Goal: Task Accomplishment & Management: Use online tool/utility

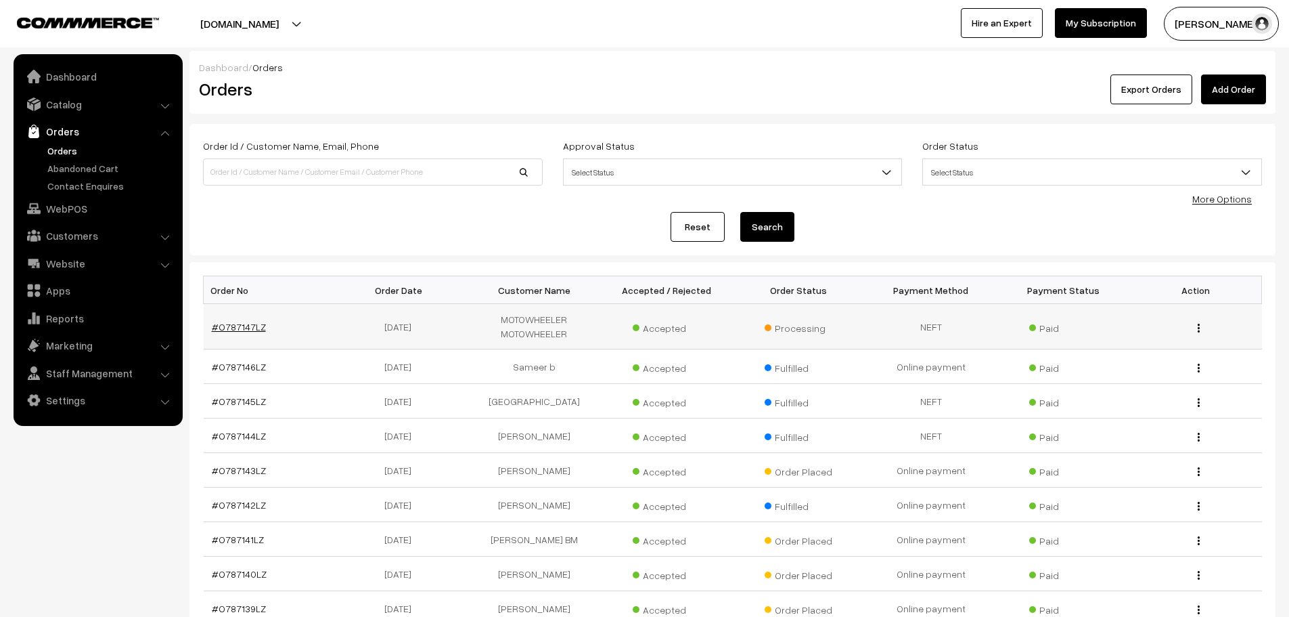
click at [238, 329] on link "#O787147LZ" at bounding box center [239, 327] width 54 height 12
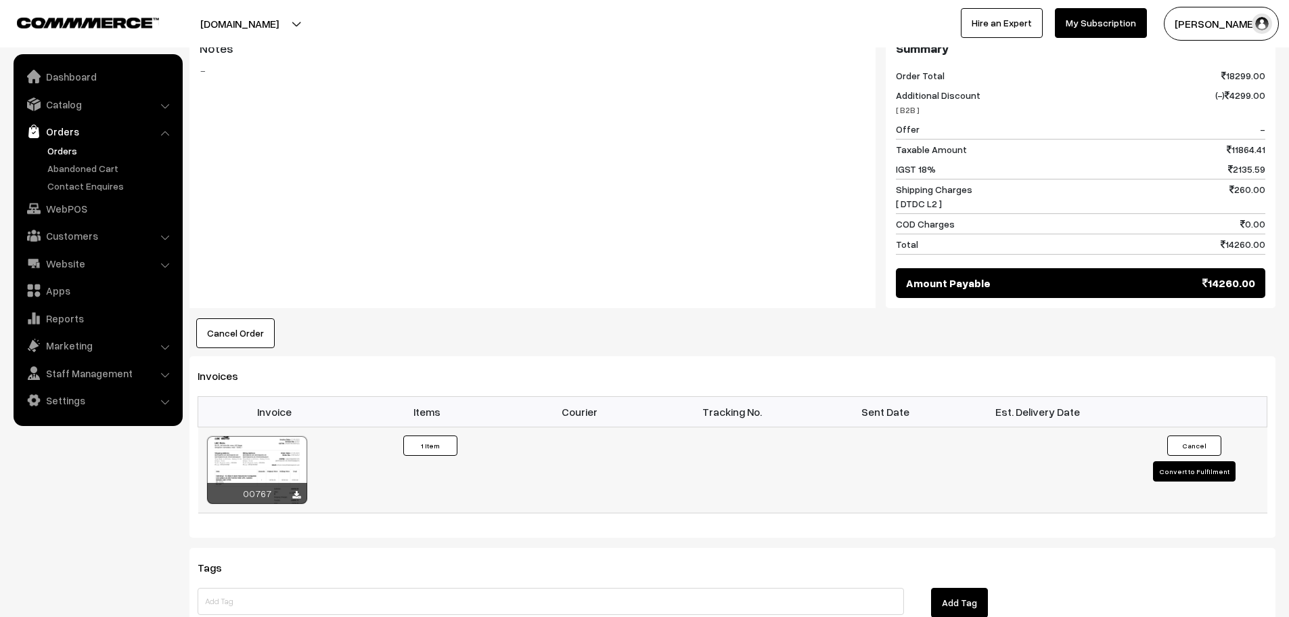
click at [1160, 461] on button "Convert to Fulfilment" at bounding box center [1194, 471] width 83 height 20
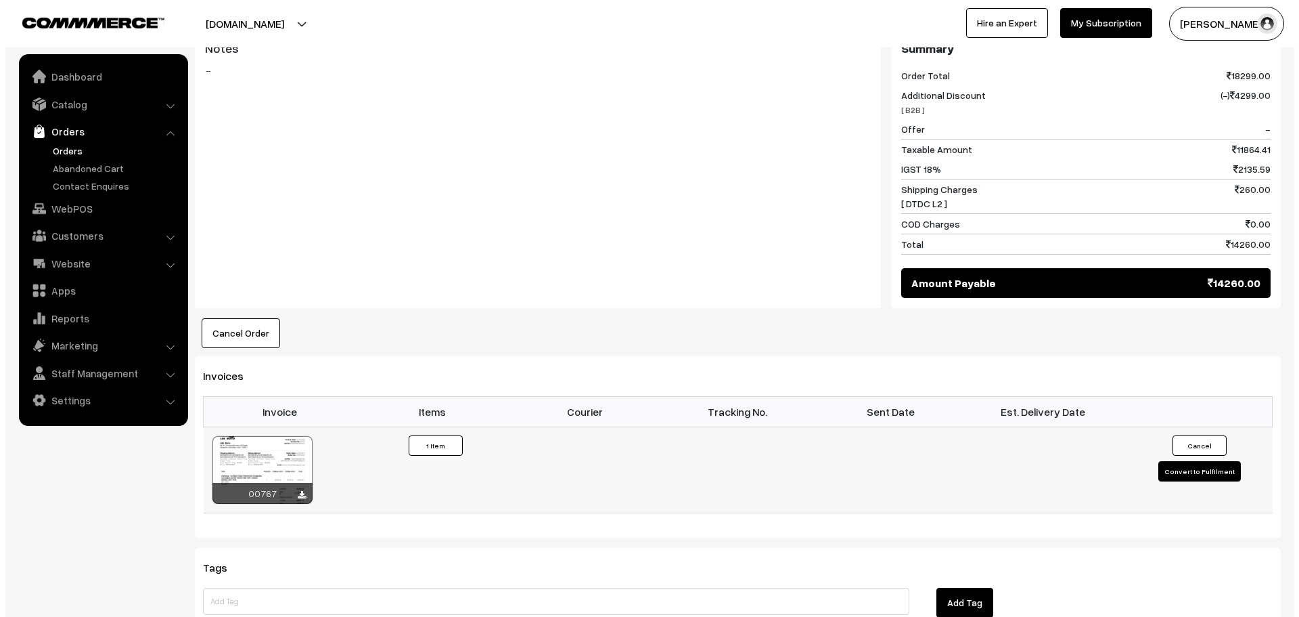
scroll to position [677, 0]
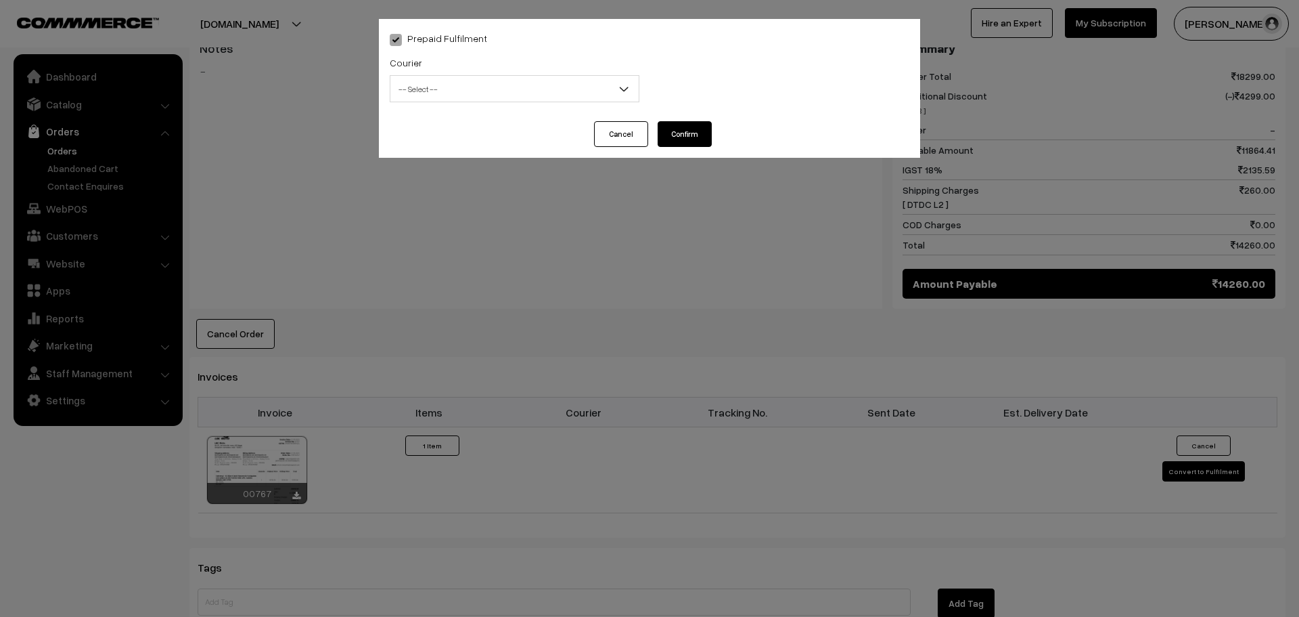
click at [518, 80] on span "-- Select --" at bounding box center [514, 89] width 248 height 24
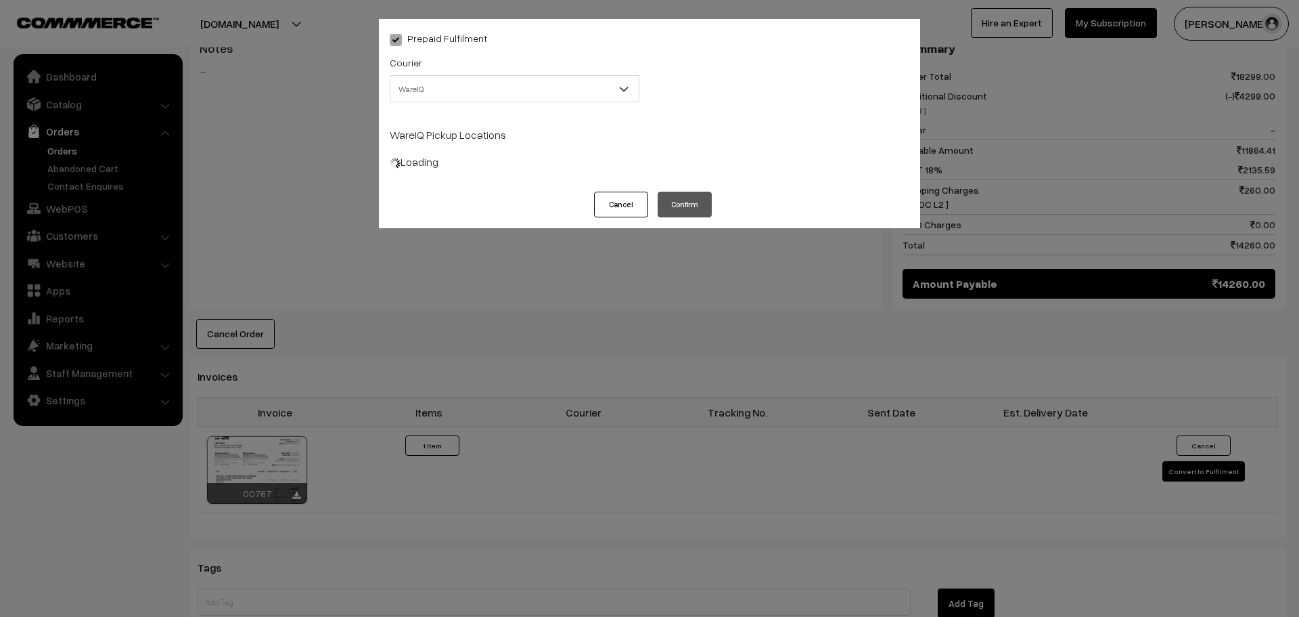
select select "1"
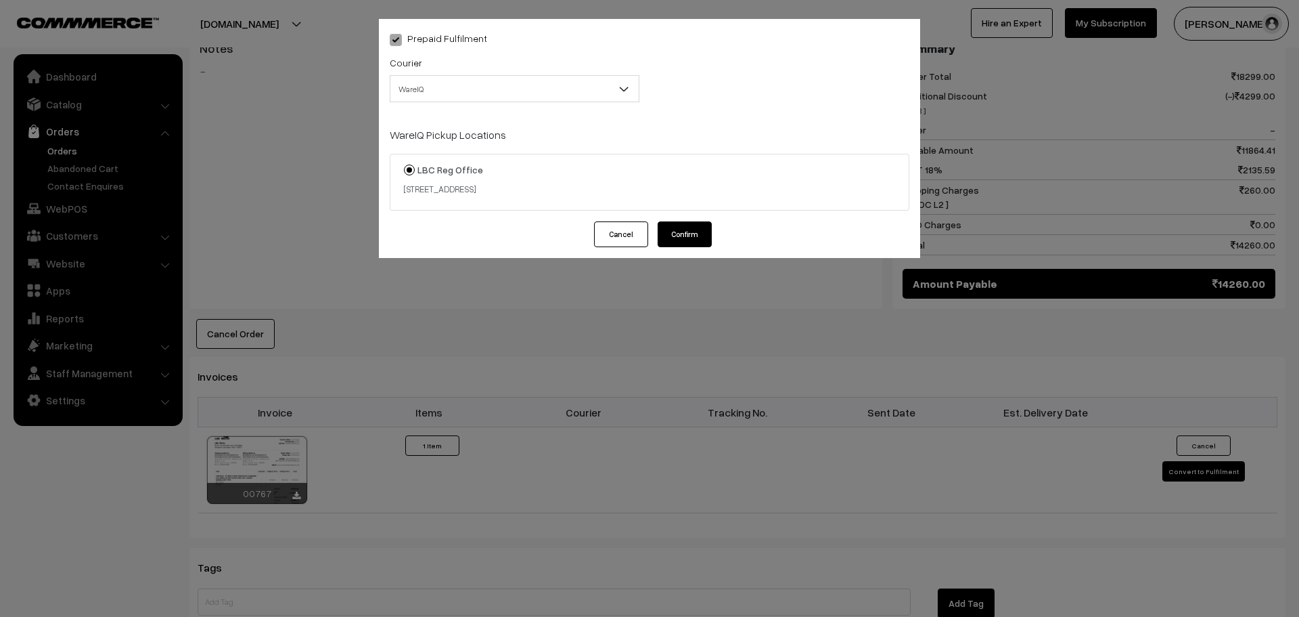
click at [699, 244] on button "Confirm" at bounding box center [685, 234] width 54 height 26
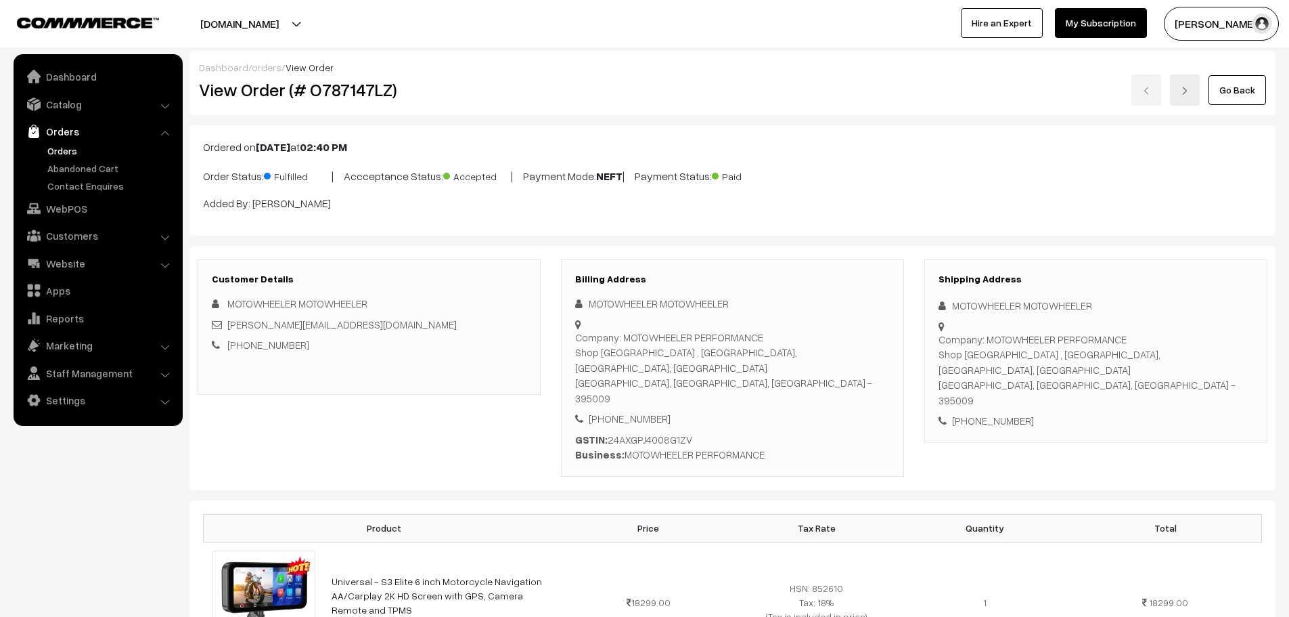
scroll to position [677, 0]
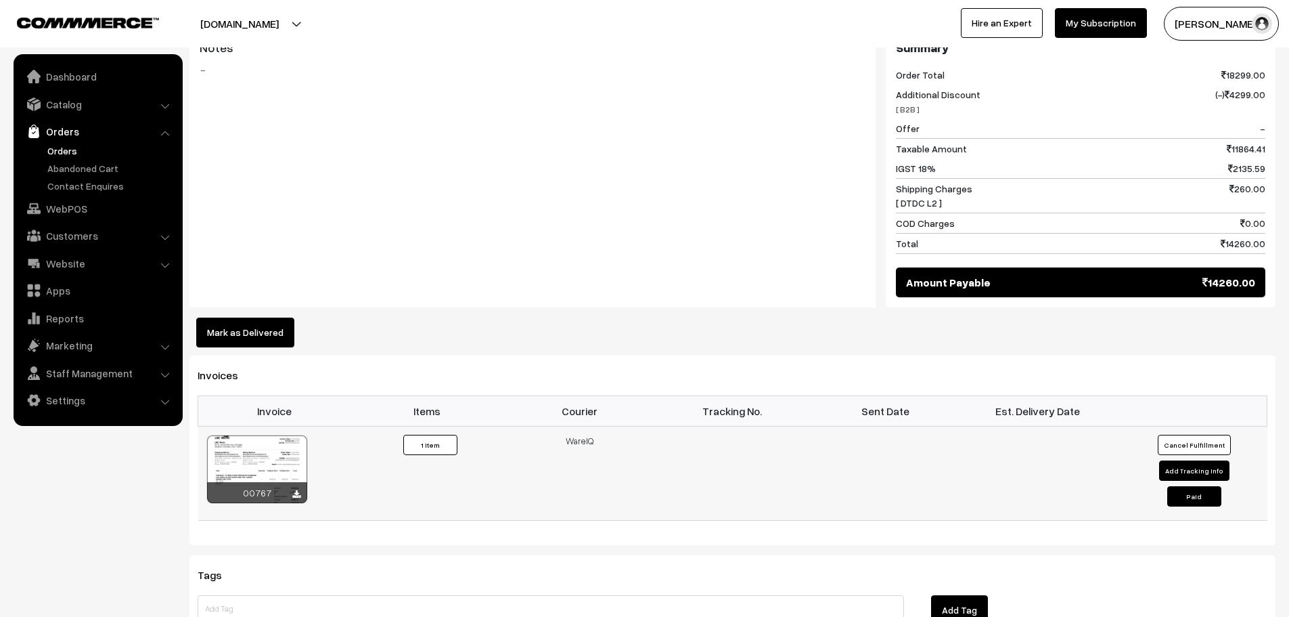
click at [886, 462] on td at bounding box center [885, 473] width 153 height 94
